Goal: Navigation & Orientation: Find specific page/section

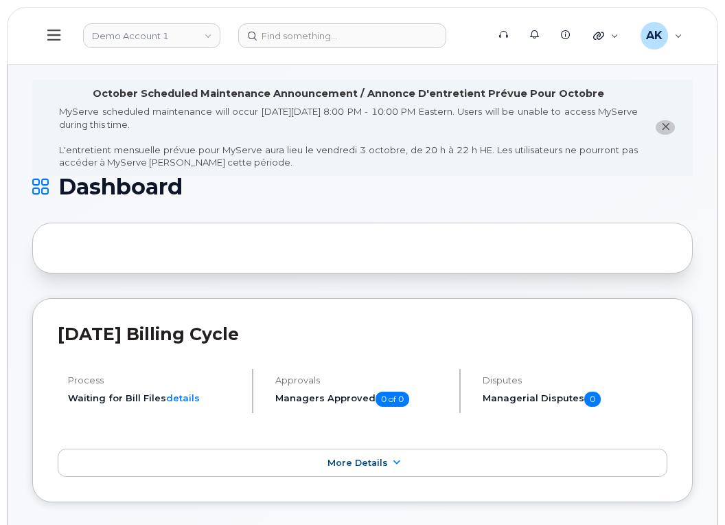
click at [61, 40] on button at bounding box center [54, 36] width 44 height 40
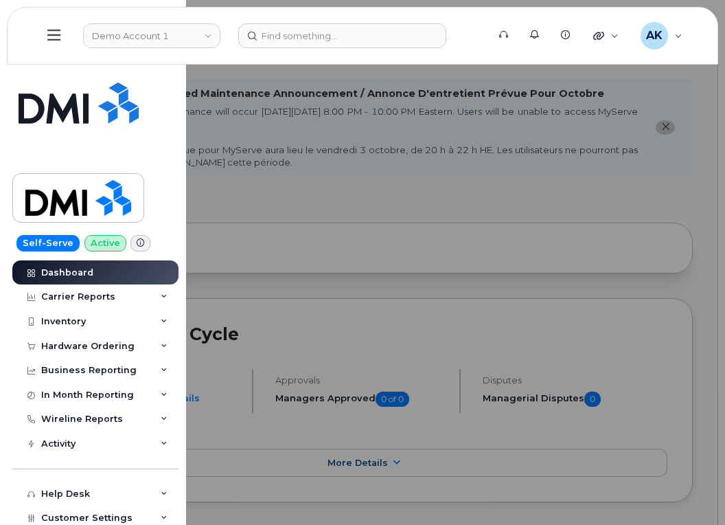
click at [61, 40] on button at bounding box center [54, 36] width 44 height 40
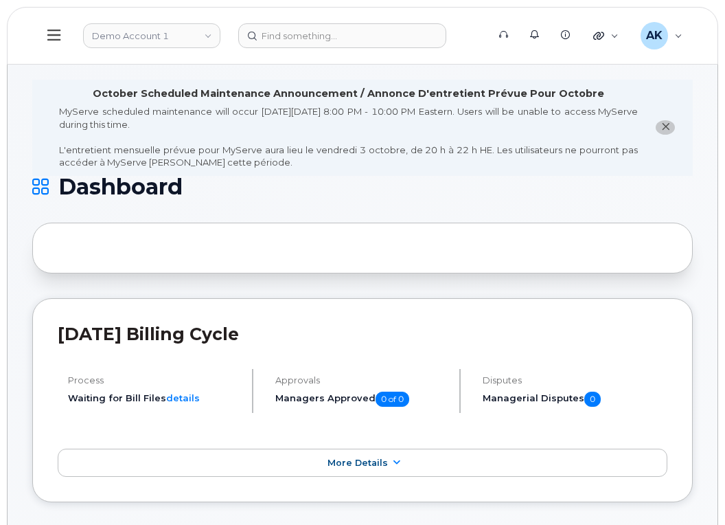
click at [58, 39] on icon at bounding box center [53, 35] width 13 height 11
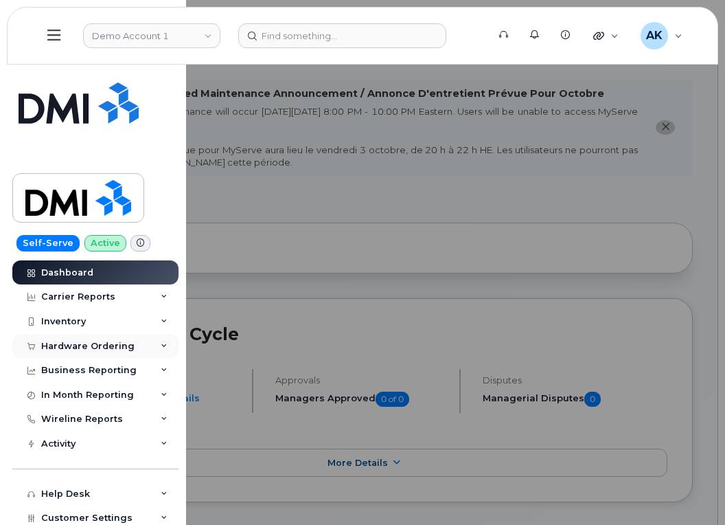
scroll to position [54, 0]
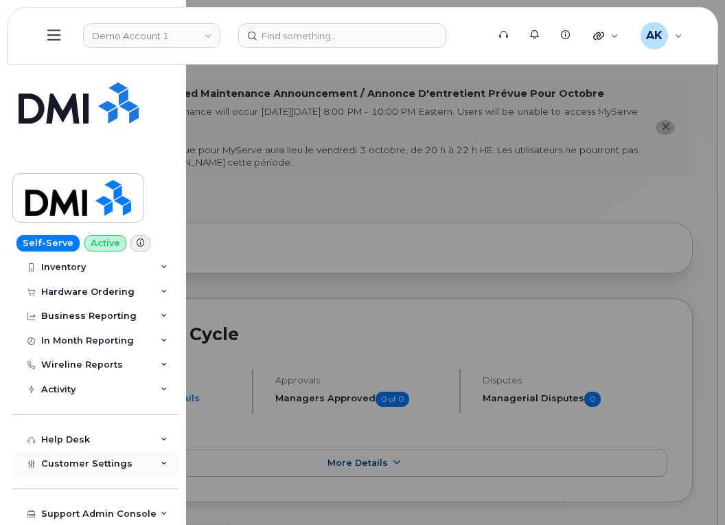
click at [112, 468] on span "Customer Settings" at bounding box center [86, 463] width 91 height 10
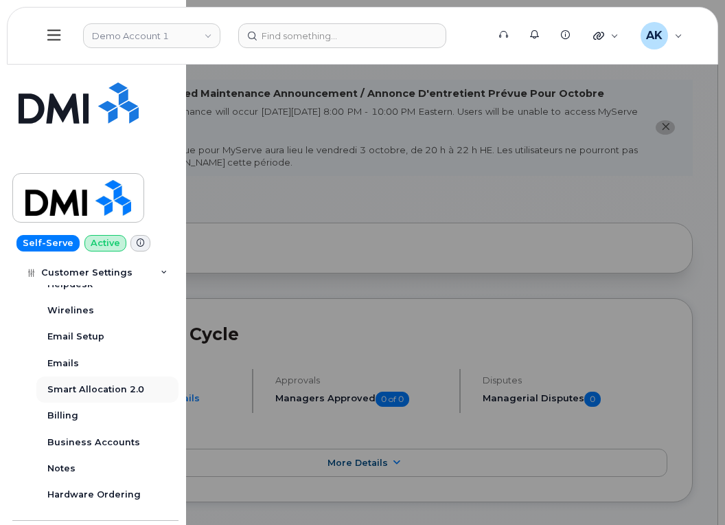
scroll to position [396, 0]
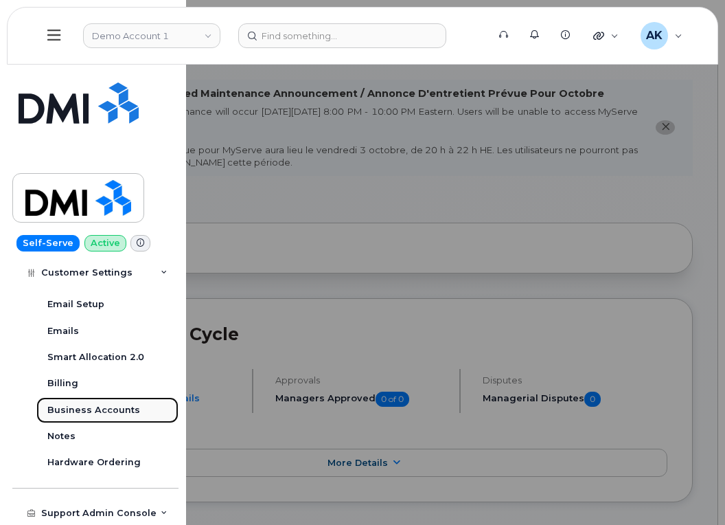
click at [106, 413] on div "Business Accounts" at bounding box center [93, 410] width 93 height 12
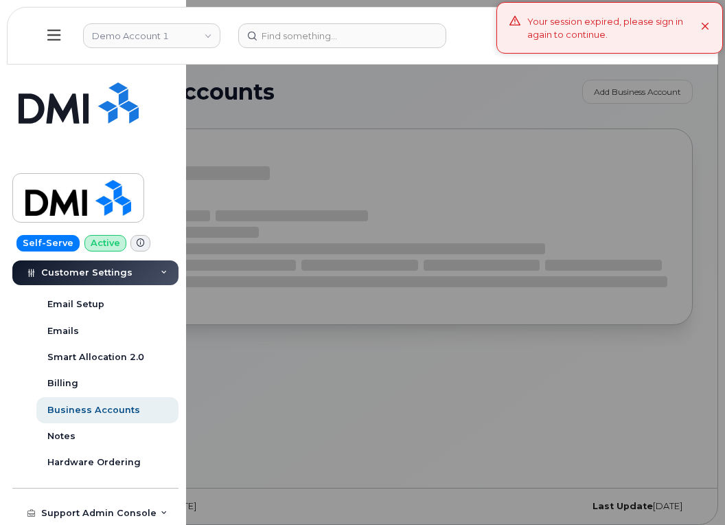
click at [706, 24] on icon at bounding box center [705, 27] width 9 height 9
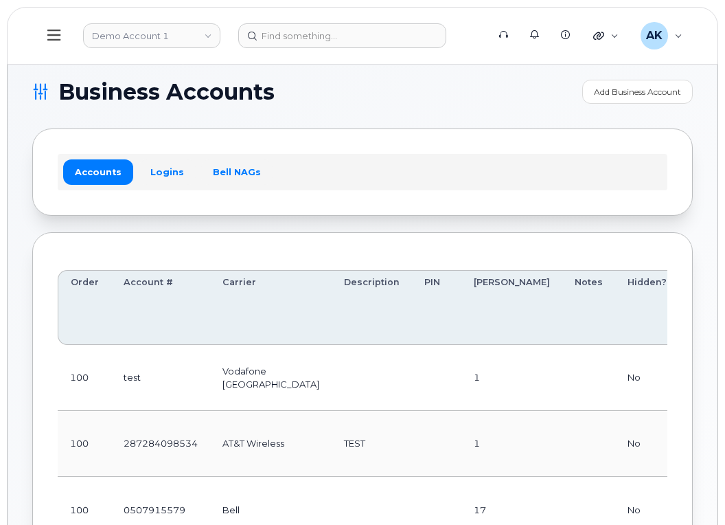
click at [55, 37] on icon at bounding box center [53, 34] width 13 height 15
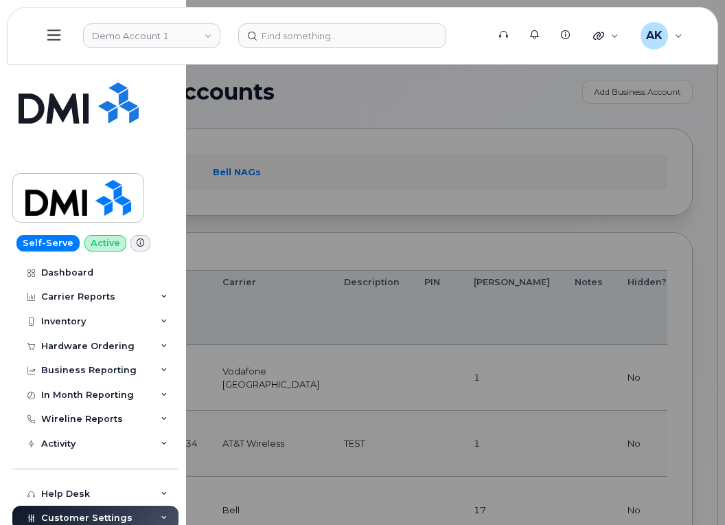
click at [553, 97] on div at bounding box center [362, 262] width 725 height 525
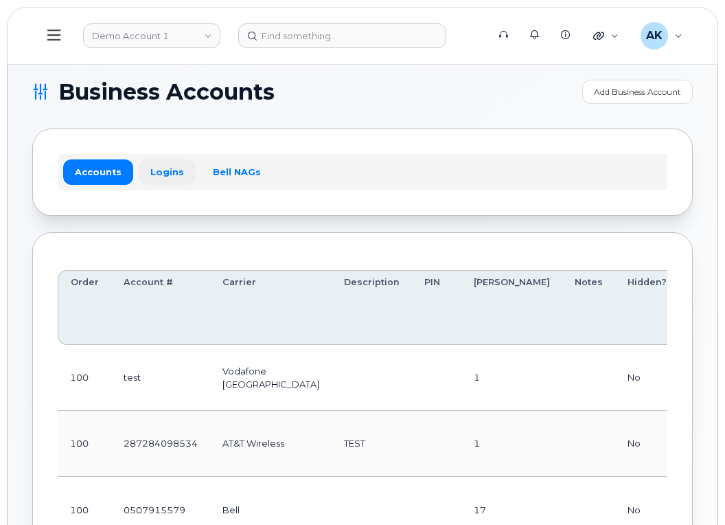
click at [149, 166] on link "Logins" at bounding box center [167, 171] width 57 height 25
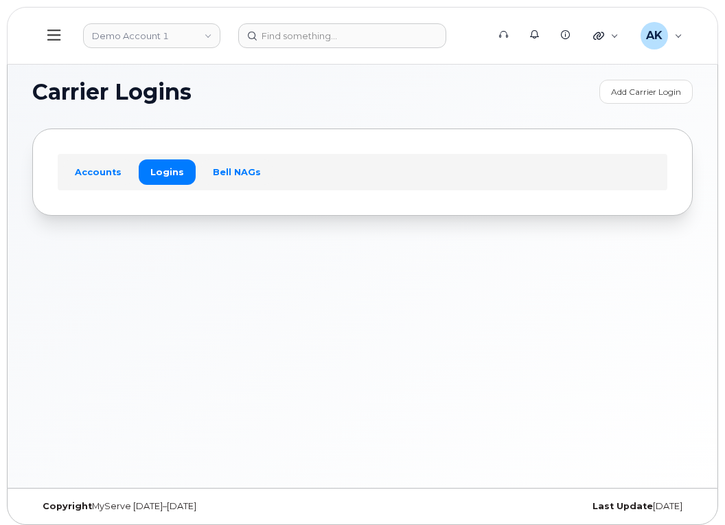
scroll to position [7, 0]
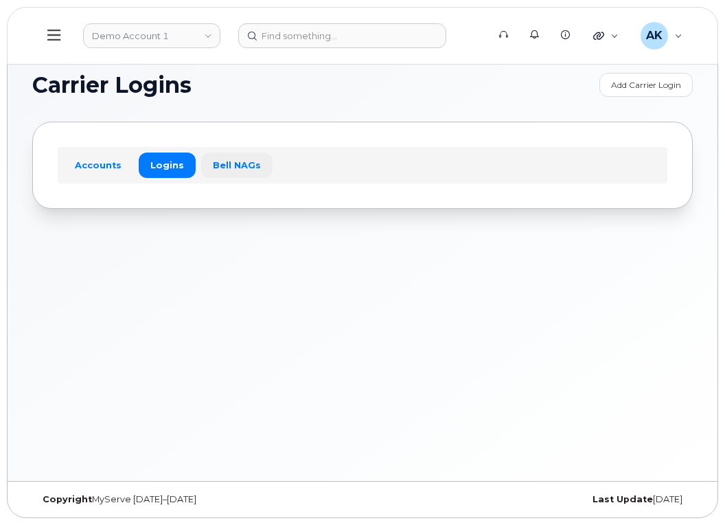
click at [220, 171] on link "Bell NAGs" at bounding box center [236, 164] width 71 height 25
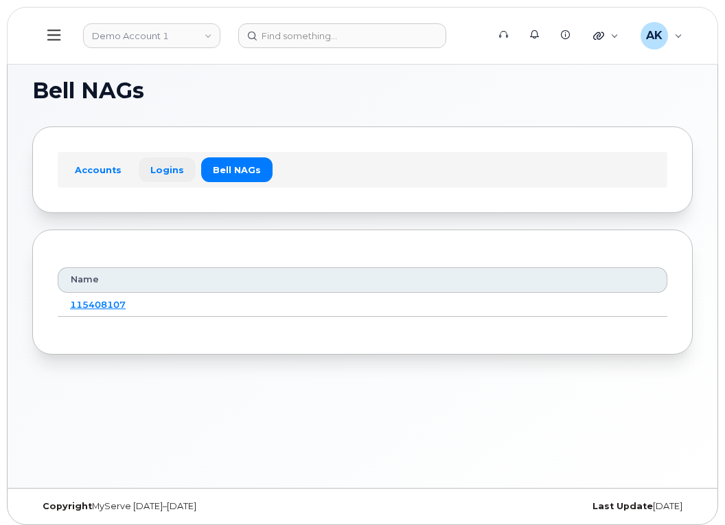
click at [162, 173] on link "Logins" at bounding box center [167, 169] width 57 height 25
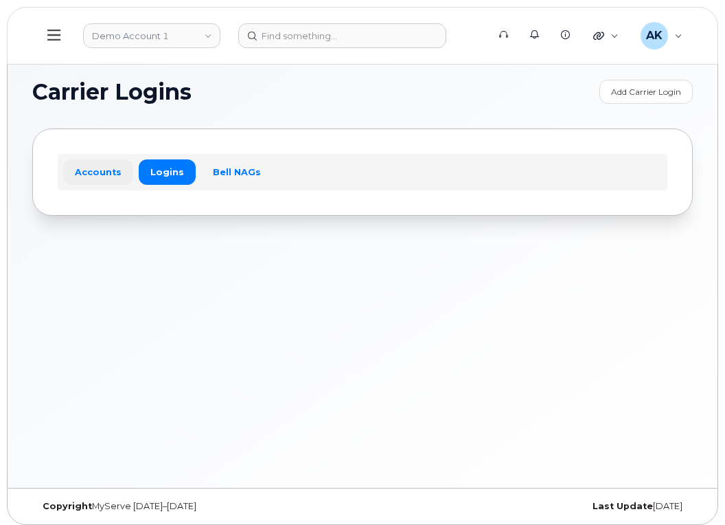
click at [101, 173] on link "Accounts" at bounding box center [98, 171] width 70 height 25
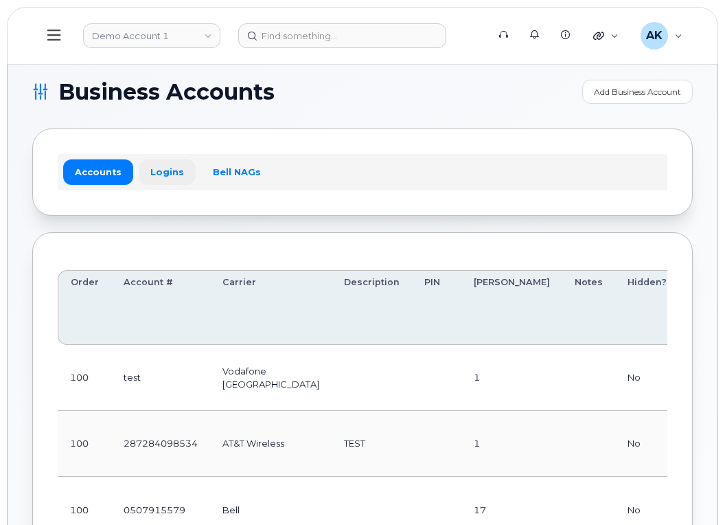
click at [161, 172] on link "Logins" at bounding box center [167, 171] width 57 height 25
